Goal: Task Accomplishment & Management: Use online tool/utility

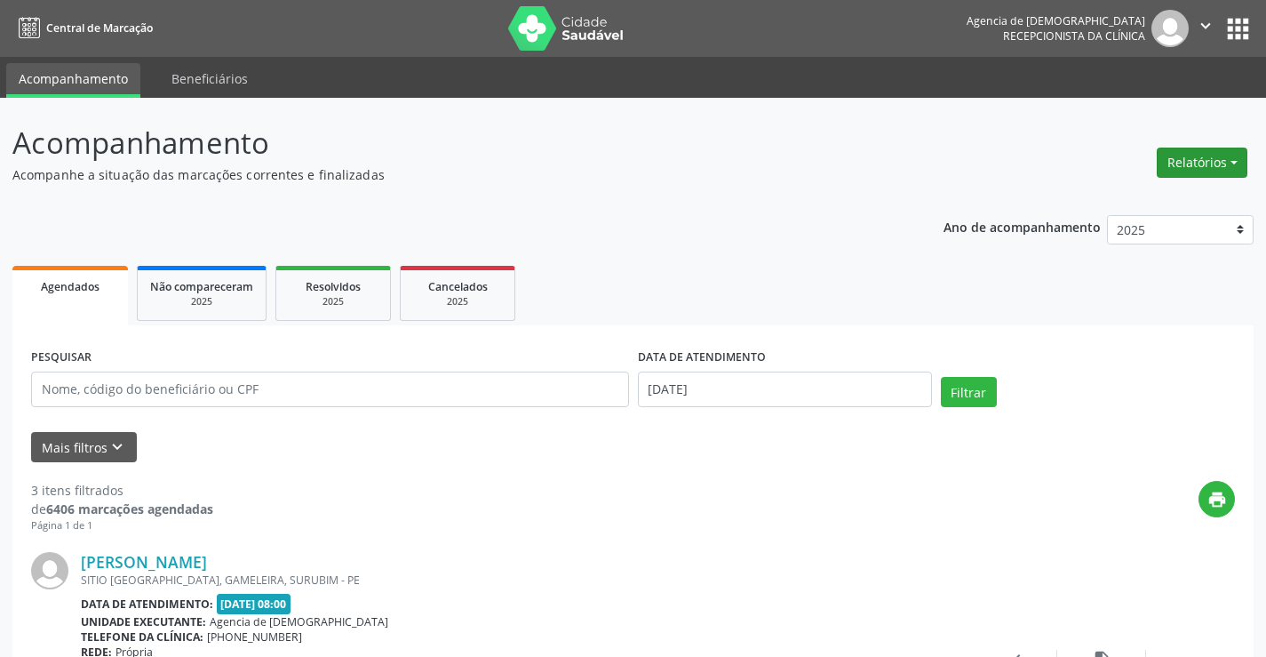
click at [1188, 164] on button "Relatórios" at bounding box center [1202, 163] width 91 height 30
click at [1131, 207] on link "Agendamentos" at bounding box center [1151, 200] width 191 height 25
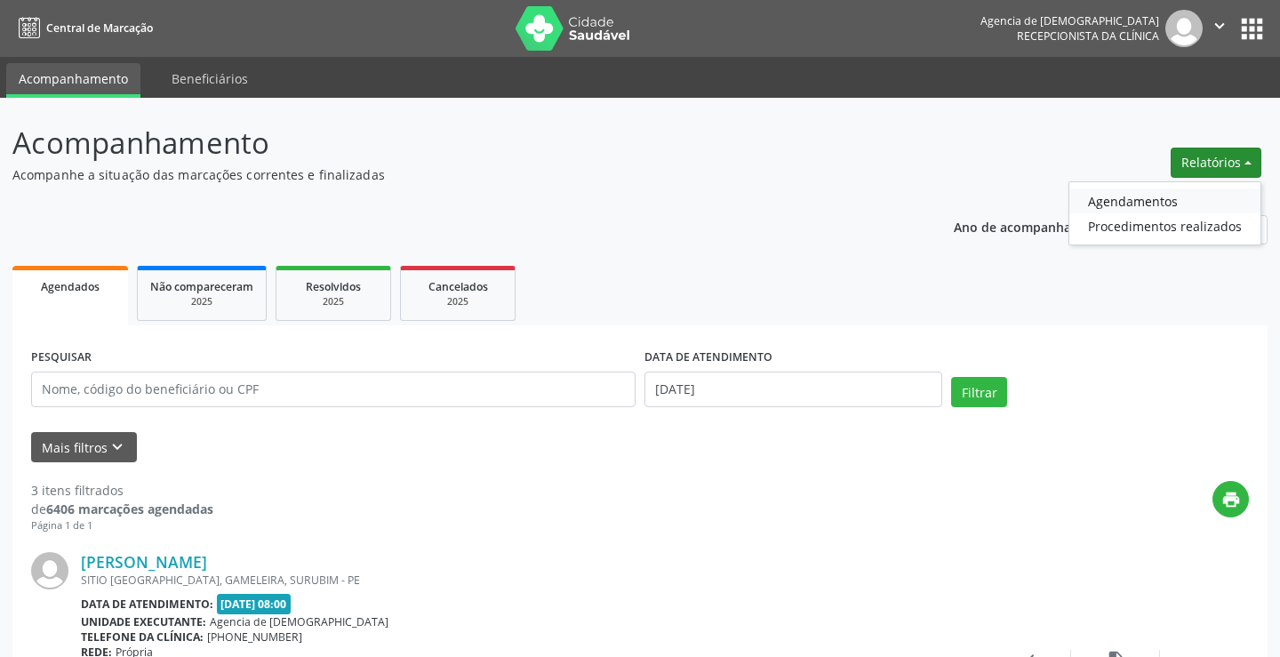
select select "8"
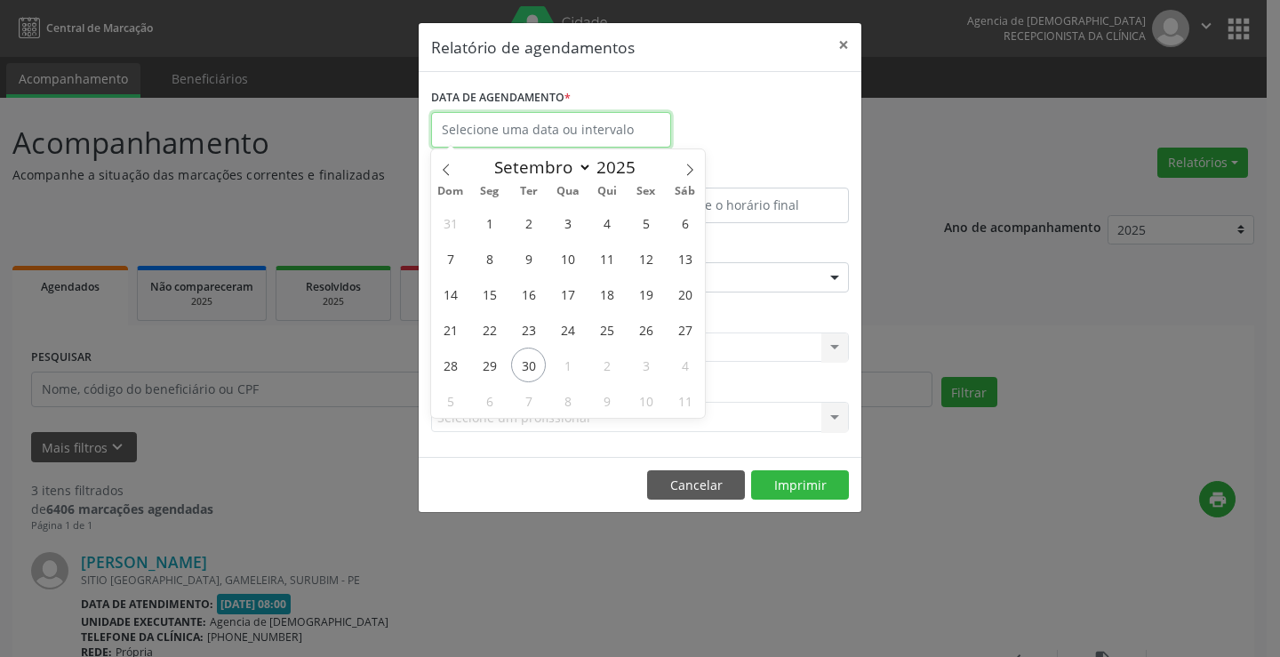
click at [604, 141] on body "Central de Marcação Agencia de Surubim Recepcionista da clínica  Configurações…" at bounding box center [640, 328] width 1280 height 657
click at [523, 319] on span "23" at bounding box center [528, 329] width 35 height 35
type input "[DATE]"
click at [523, 319] on span "23" at bounding box center [528, 329] width 35 height 35
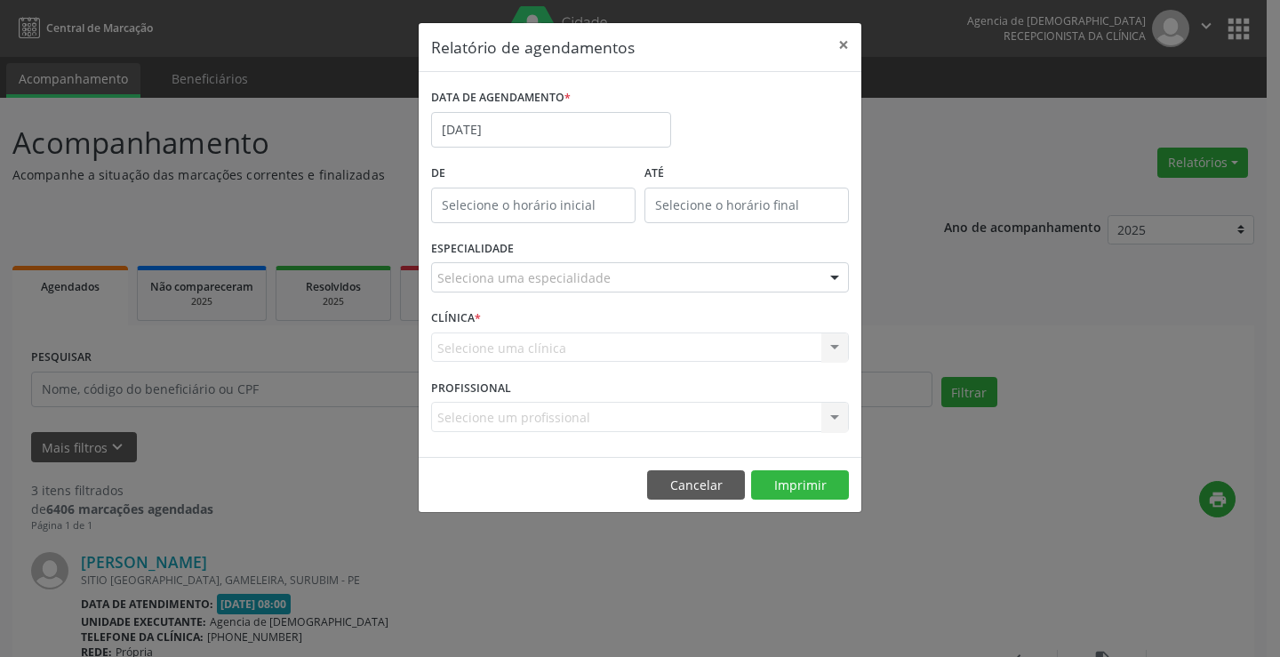
click at [664, 275] on div "Seleciona uma especialidade" at bounding box center [640, 277] width 418 height 30
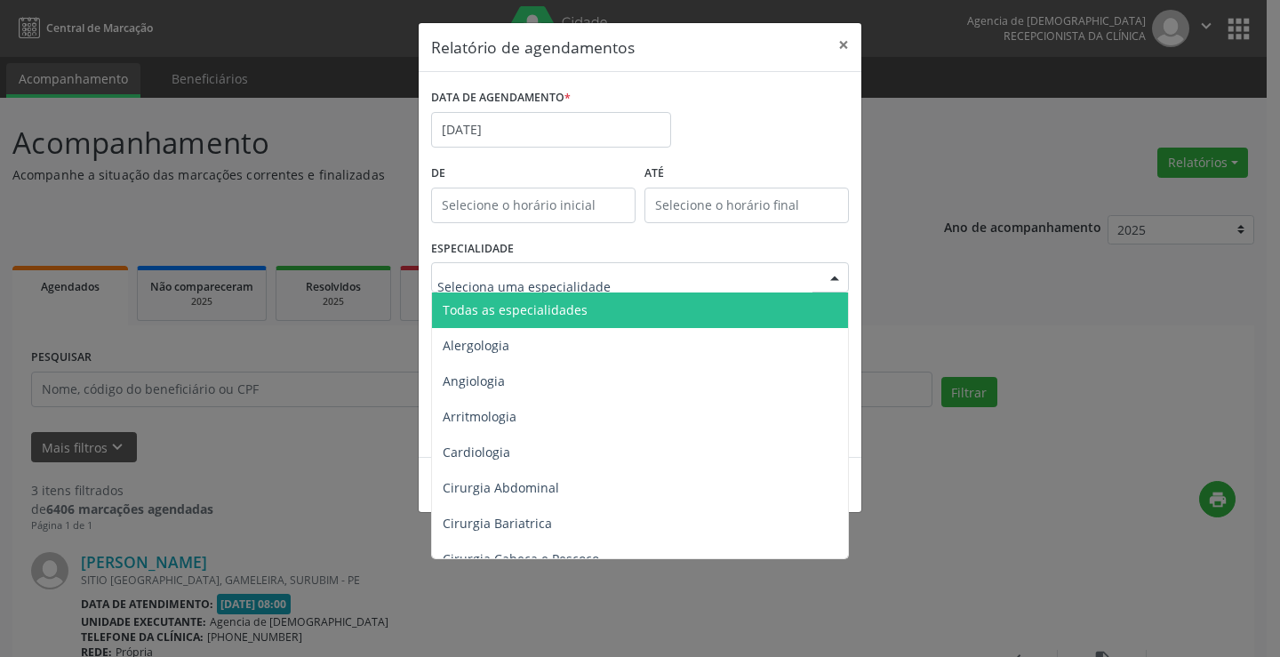
click at [691, 306] on span "Todas as especialidades" at bounding box center [641, 310] width 419 height 36
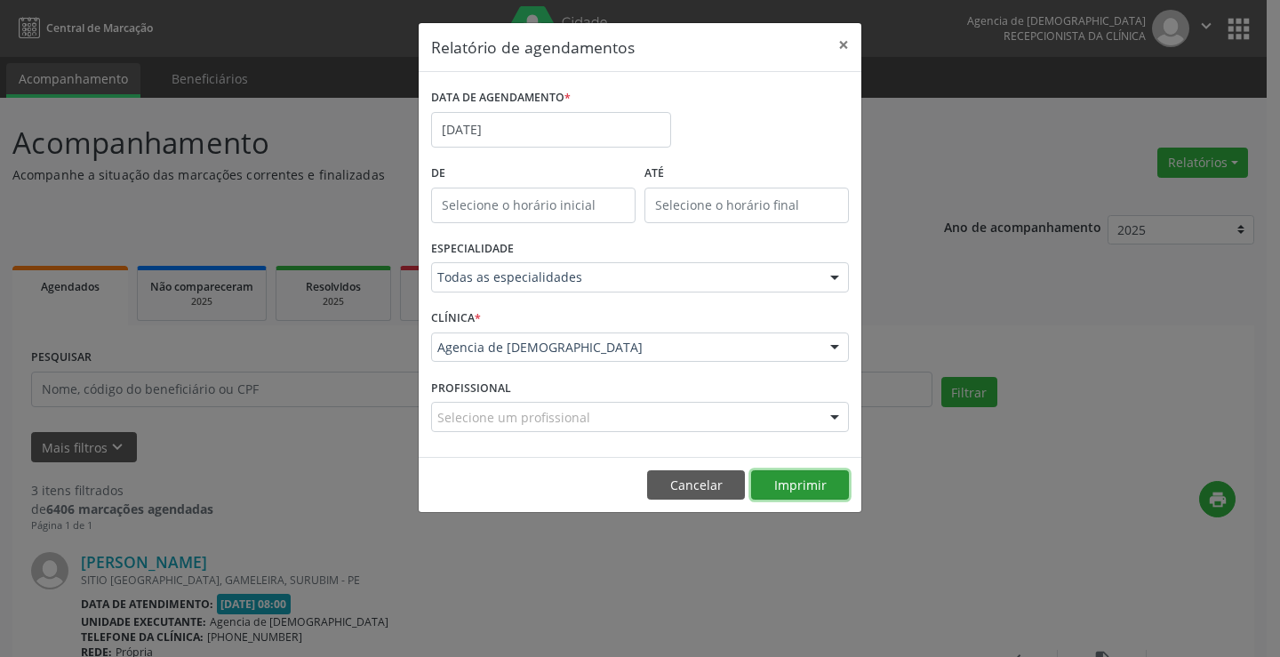
click at [803, 479] on button "Imprimir" at bounding box center [800, 485] width 98 height 30
